Goal: Task Accomplishment & Management: Manage account settings

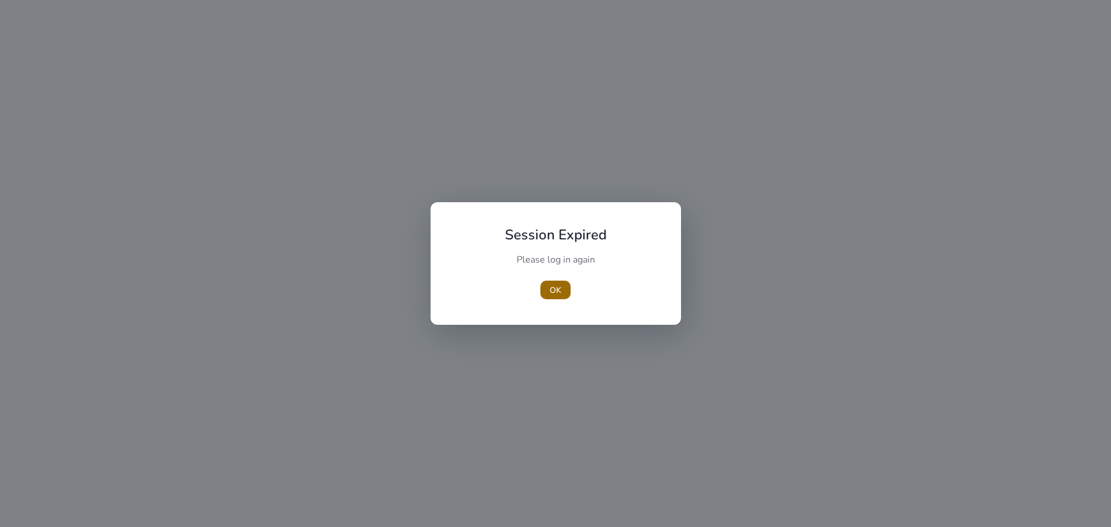
click at [554, 293] on span "OK" at bounding box center [556, 290] width 12 height 12
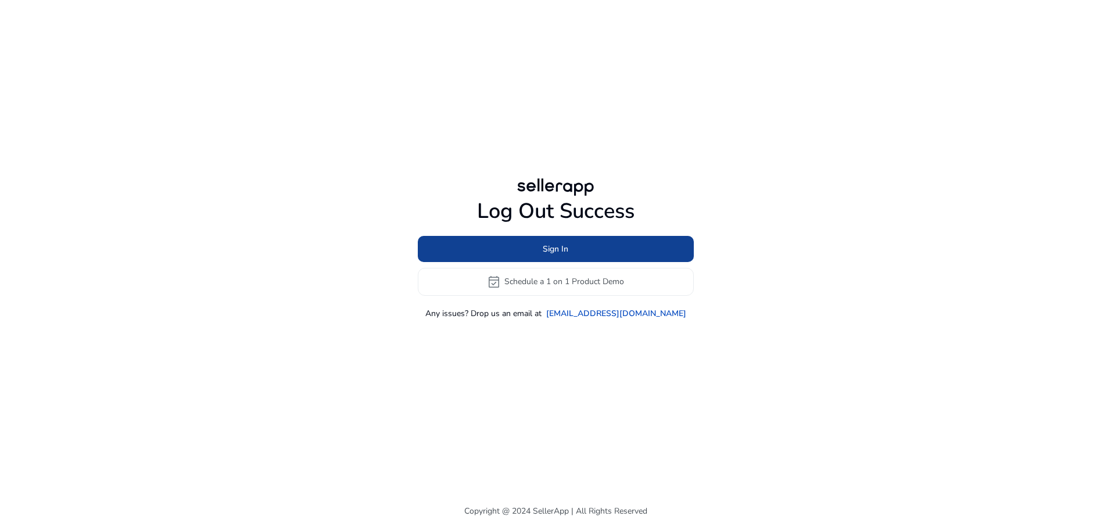
click at [569, 253] on span at bounding box center [556, 249] width 276 height 28
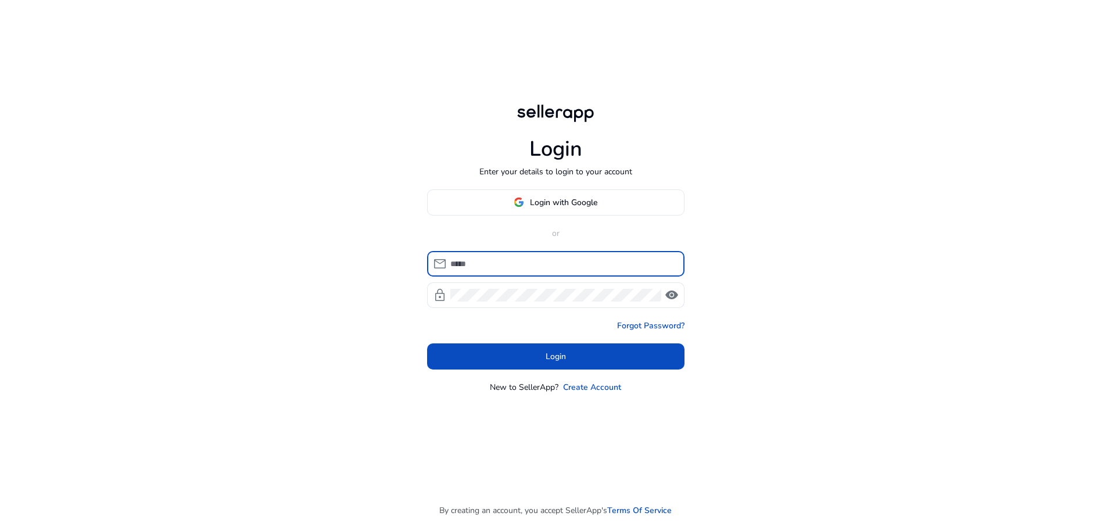
type input "**********"
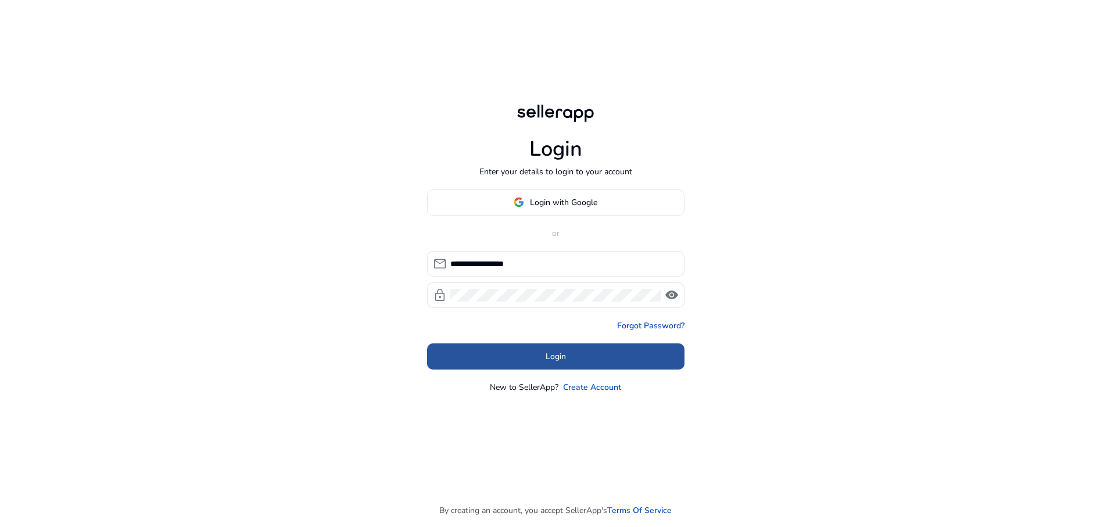
click at [553, 352] on span "Login" at bounding box center [556, 357] width 20 height 12
